Goal: Information Seeking & Learning: Learn about a topic

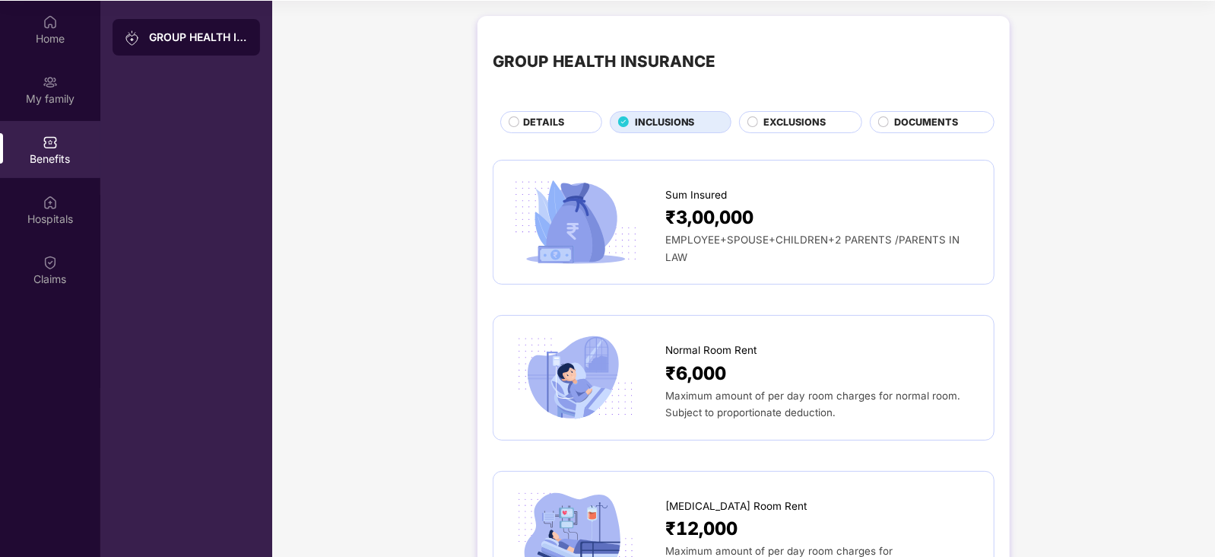
scroll to position [2464, 0]
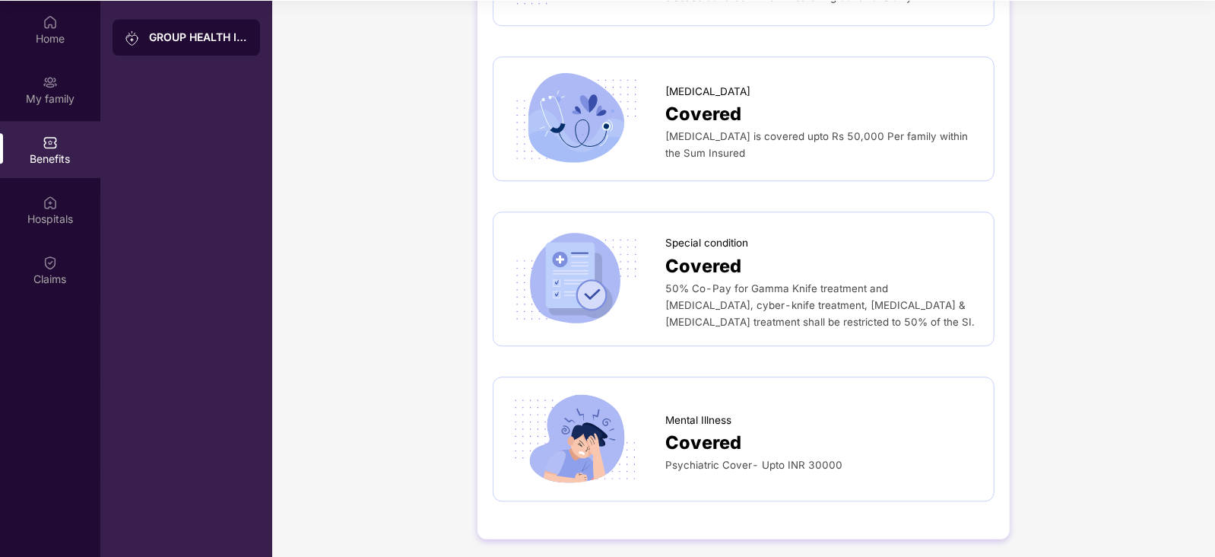
click at [68, 100] on div "My family" at bounding box center [50, 98] width 100 height 15
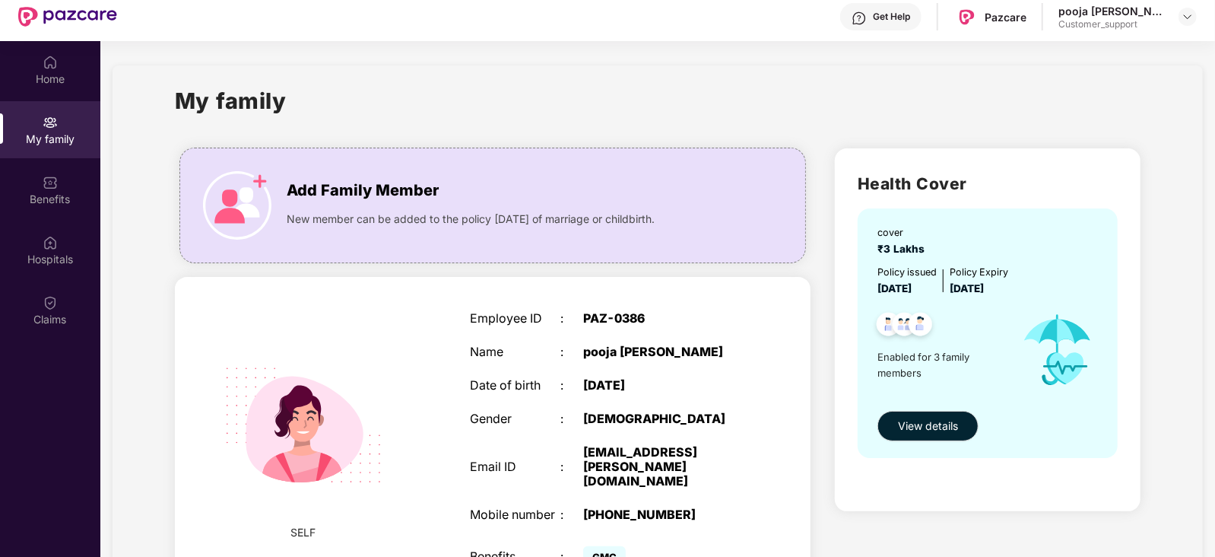
scroll to position [52, 0]
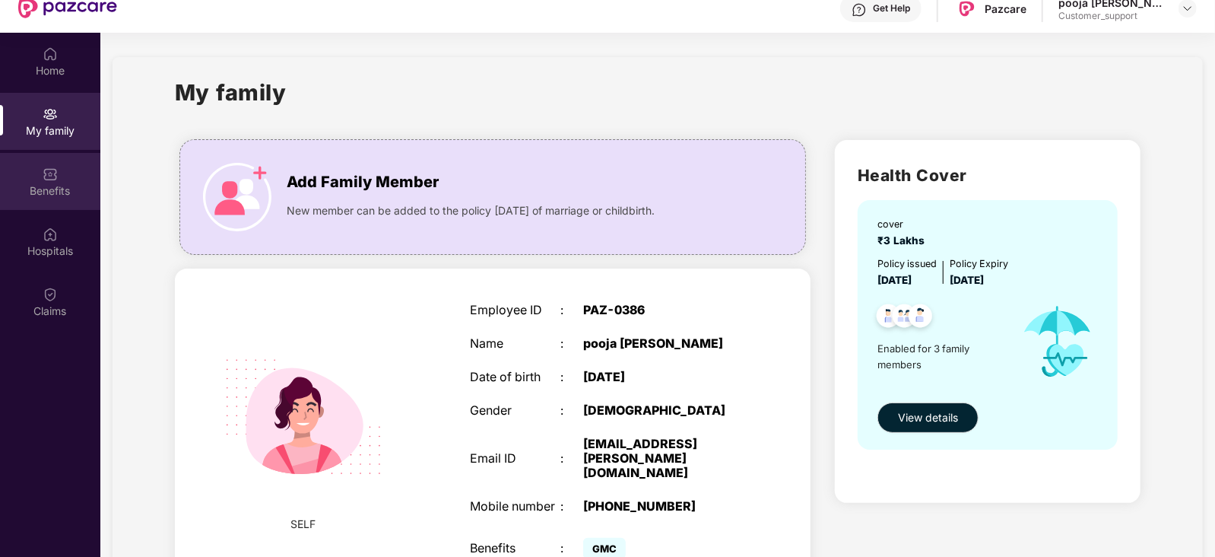
click at [39, 186] on div "Benefits" at bounding box center [50, 190] width 100 height 15
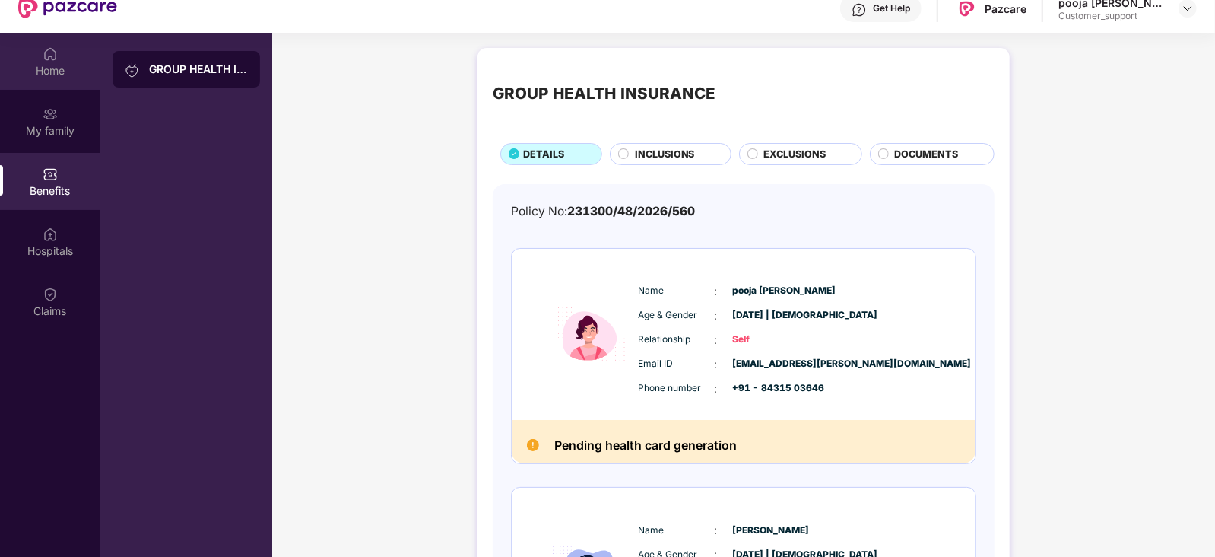
click at [43, 84] on div "Home" at bounding box center [50, 61] width 100 height 57
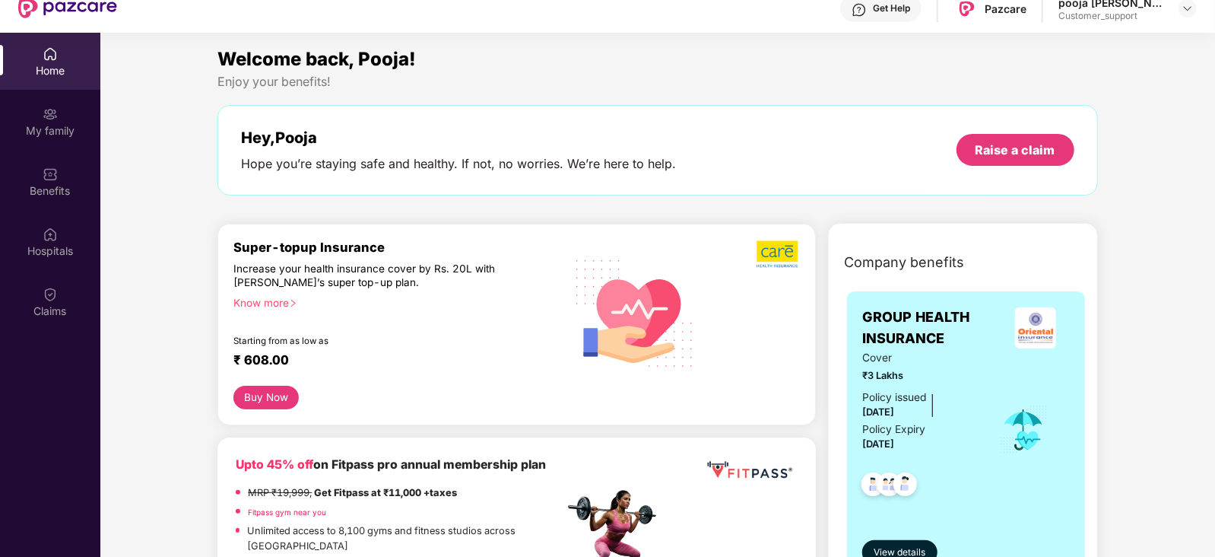
click at [261, 390] on button "Buy Now" at bounding box center [266, 398] width 65 height 24
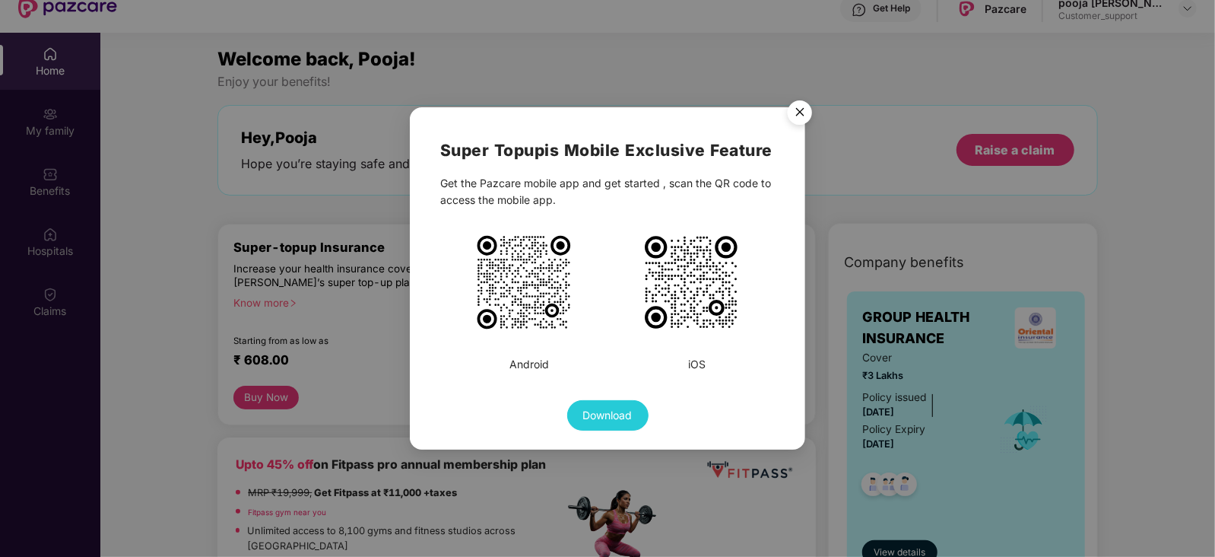
click at [799, 113] on img "Close" at bounding box center [800, 115] width 43 height 43
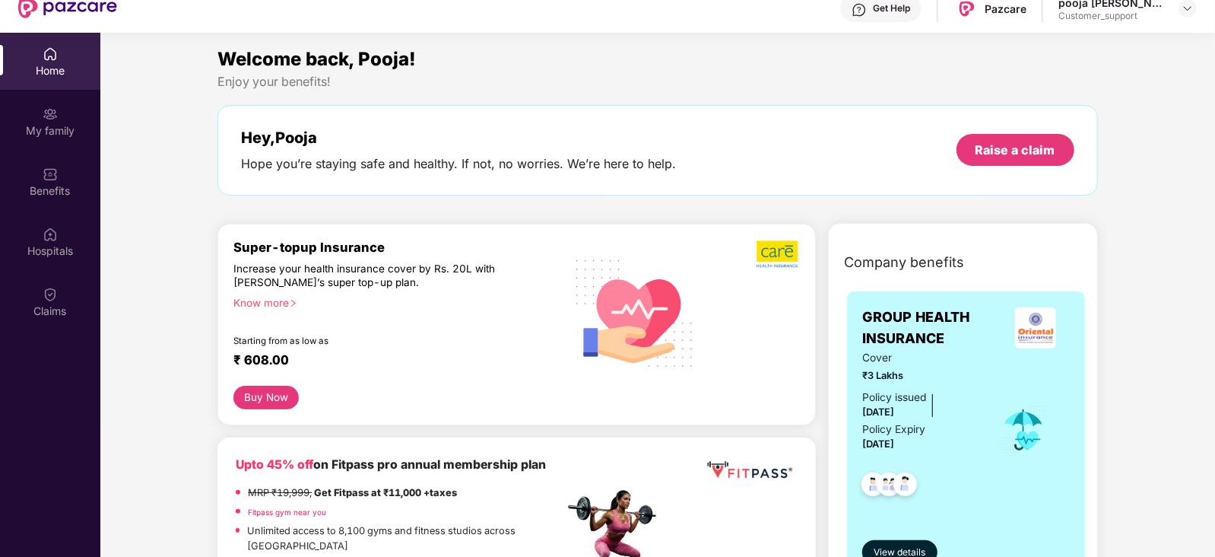
click at [278, 305] on div "Know more" at bounding box center [394, 301] width 321 height 11
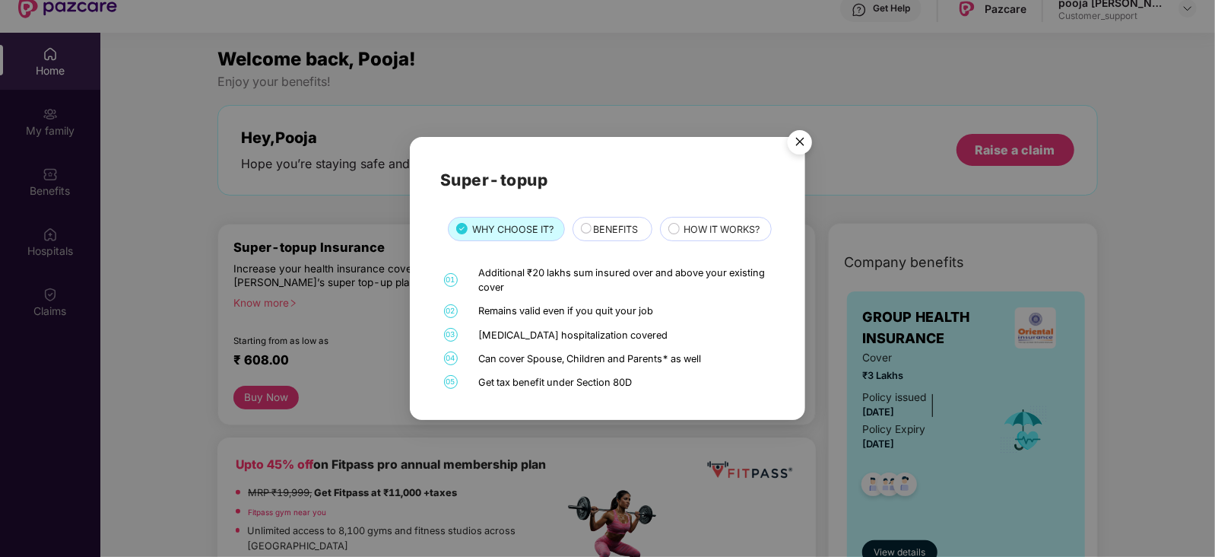
click at [685, 237] on span "HOW IT WORKS?" at bounding box center [723, 229] width 76 height 15
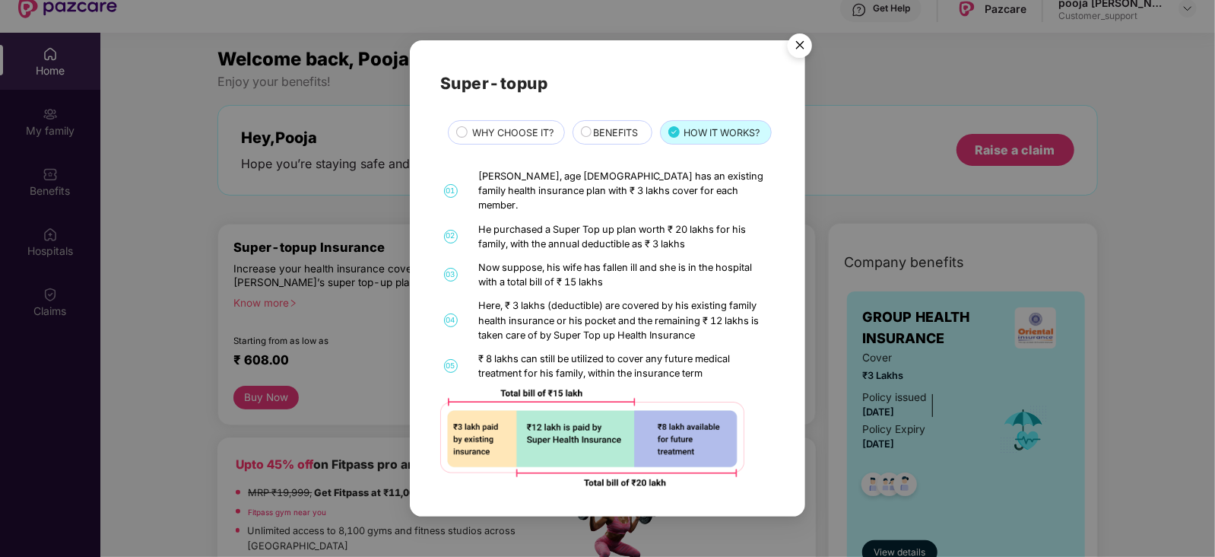
scroll to position [14, 0]
click at [697, 405] on img at bounding box center [592, 437] width 304 height 97
click at [799, 42] on img "Close" at bounding box center [800, 48] width 43 height 43
